Goal: Navigation & Orientation: Find specific page/section

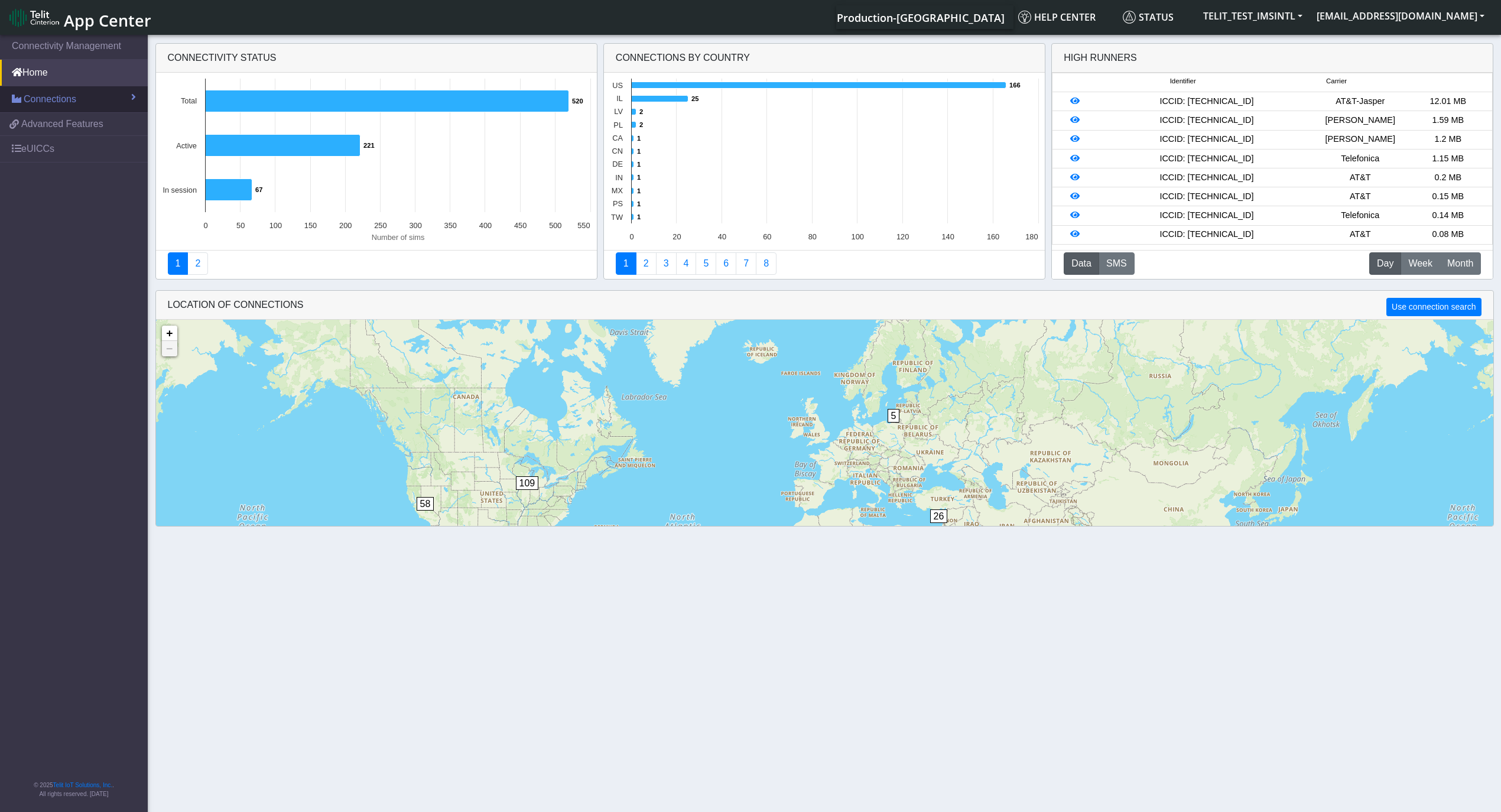
click at [32, 102] on span "Connections" at bounding box center [50, 99] width 53 height 14
click at [32, 121] on span "List" at bounding box center [35, 125] width 13 height 13
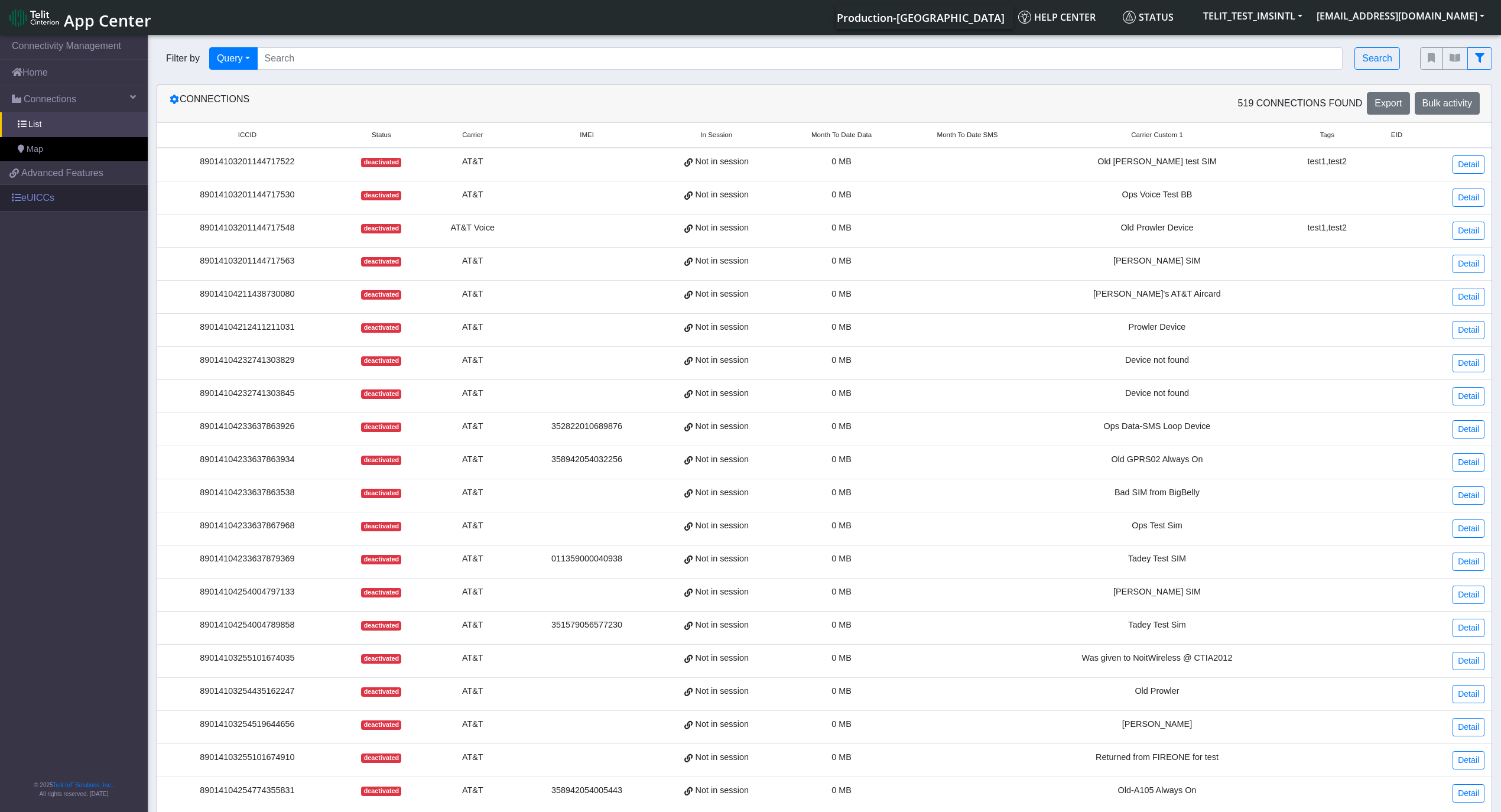
click at [22, 199] on link "eUICCs" at bounding box center [73, 198] width 147 height 26
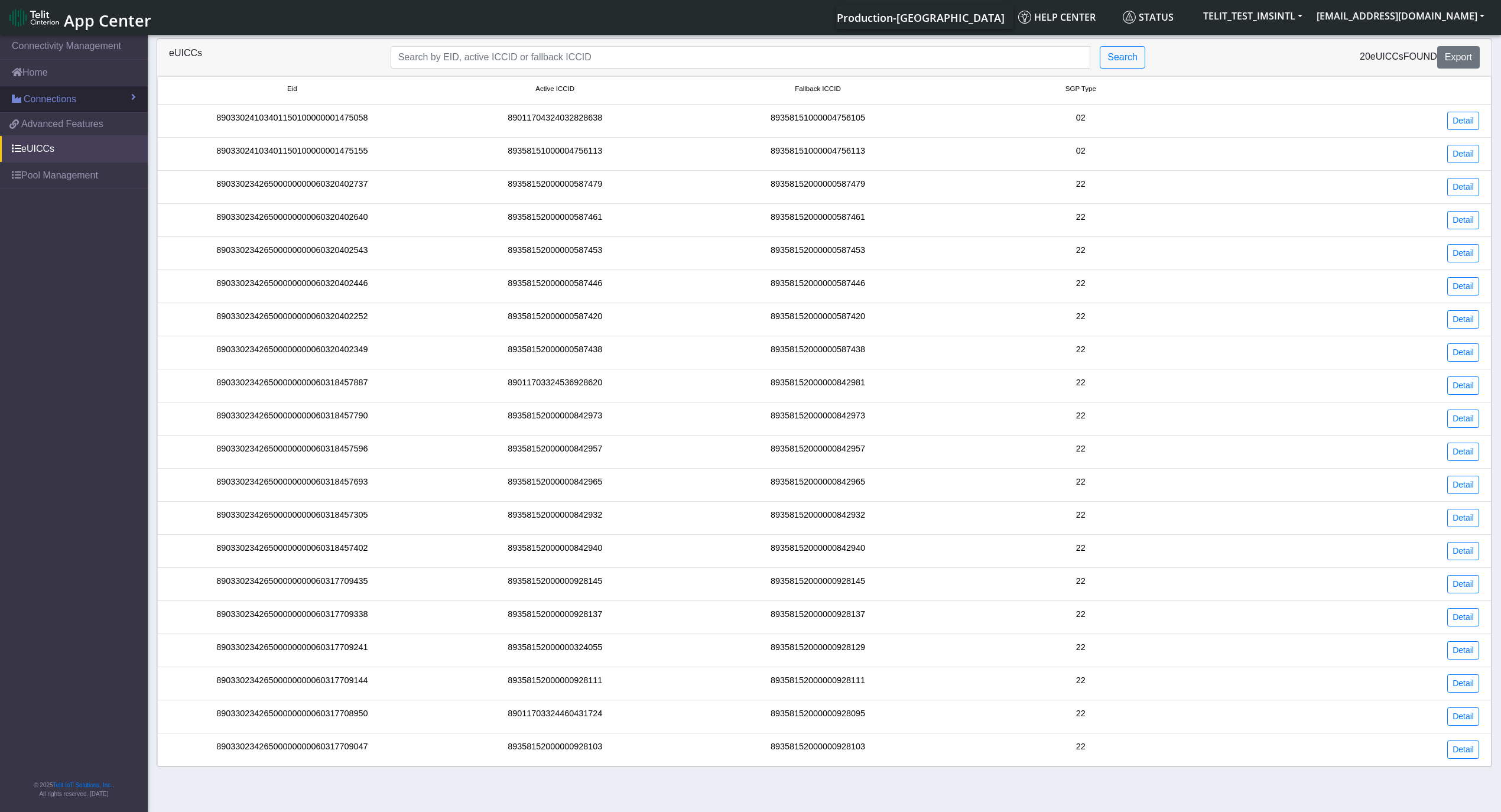
click at [66, 98] on span "Connections" at bounding box center [50, 99] width 53 height 14
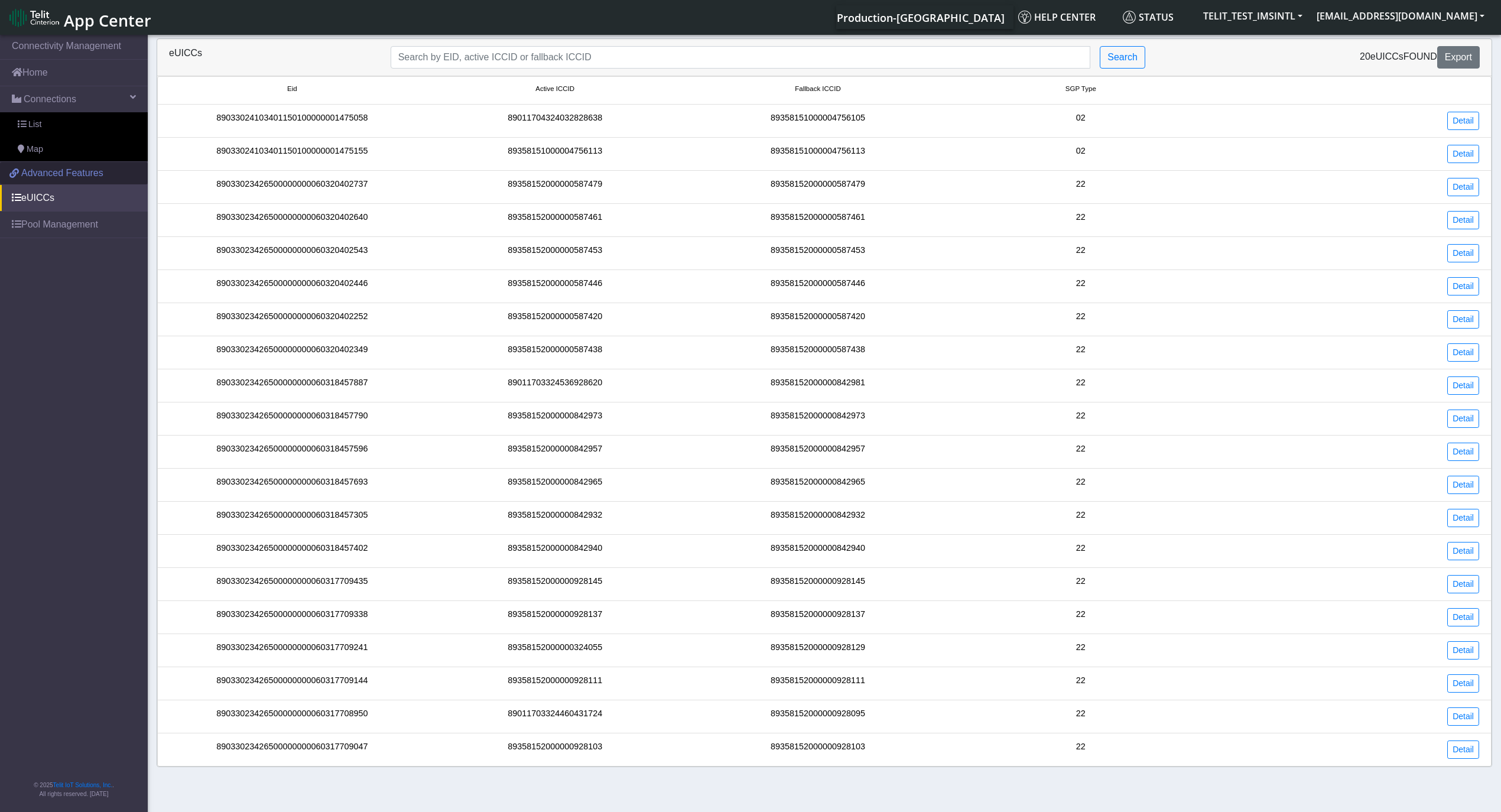
click at [71, 176] on span "Advanced Features" at bounding box center [62, 173] width 82 height 14
